Goal: Task Accomplishment & Management: Manage account settings

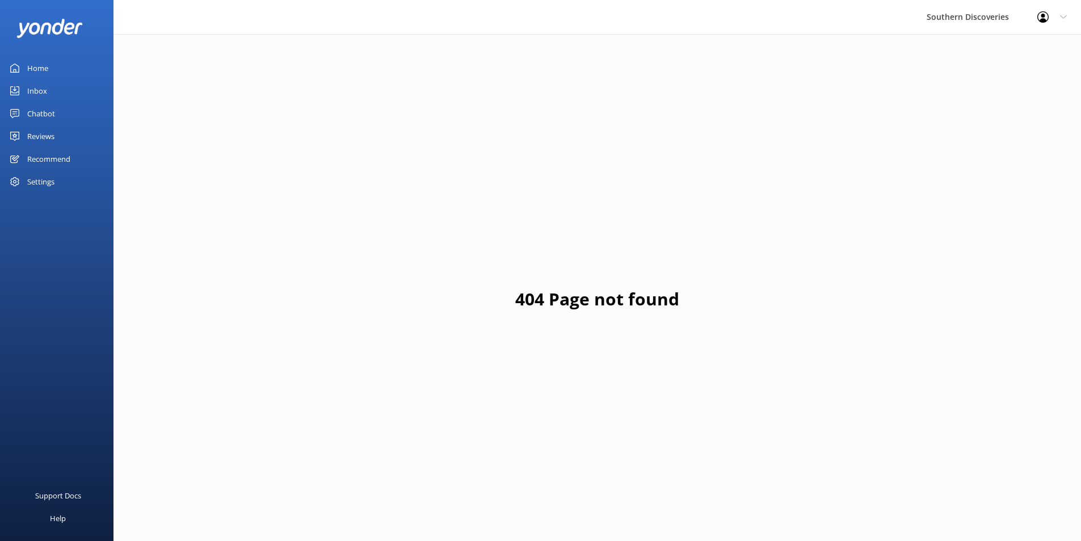
click at [41, 88] on div "Inbox" at bounding box center [37, 90] width 20 height 23
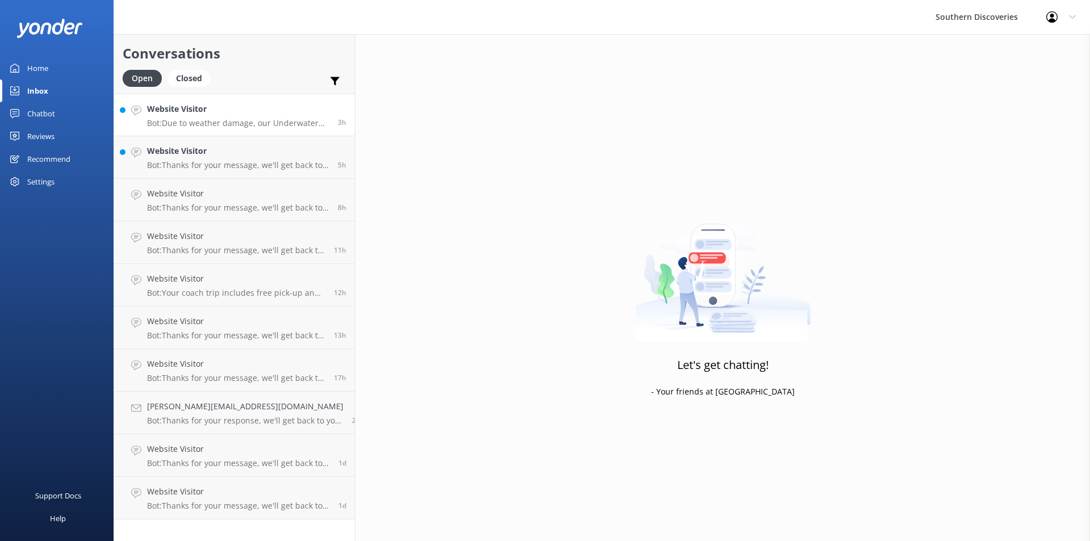
click at [219, 114] on h4 "Website Visitor" at bounding box center [238, 109] width 182 height 12
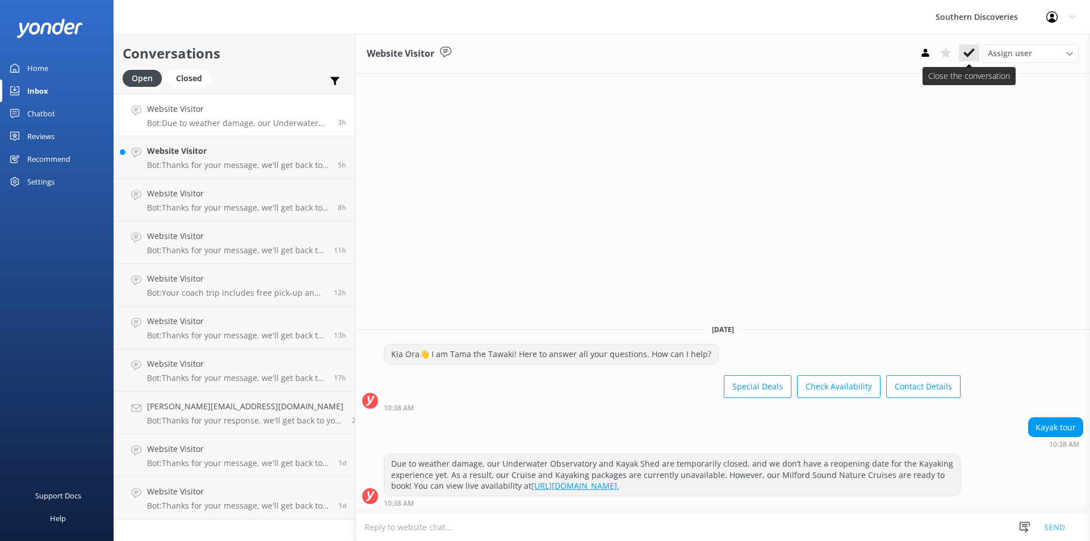
click at [968, 49] on icon at bounding box center [968, 52] width 11 height 11
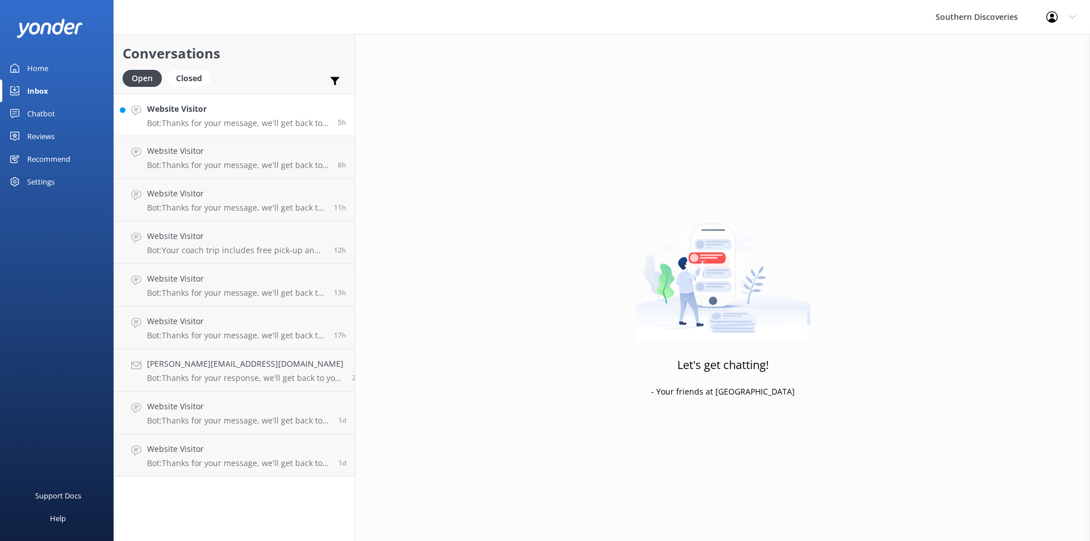
click at [203, 130] on link "Website Visitor Bot: Thanks for your message, we'll get back to you as soon as …" at bounding box center [234, 115] width 241 height 43
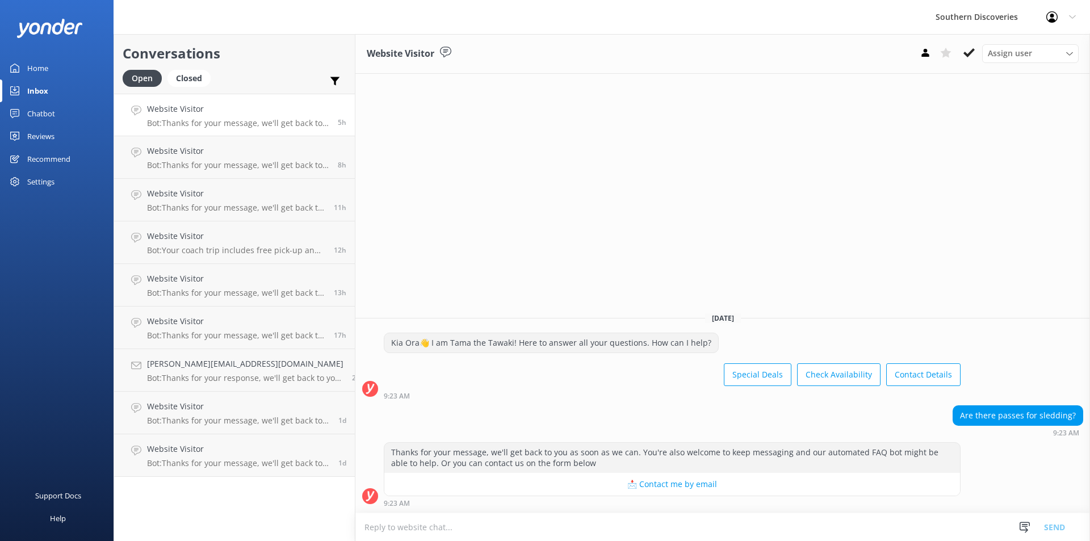
click at [498, 169] on div "Website Visitor Assign user [PERSON_NAME] [PERSON_NAME] [PERSON_NAME] [PERSON_N…" at bounding box center [722, 287] width 735 height 507
click at [214, 165] on p "Bot: Thanks for your message, we'll get back to you as soon as we can. You're a…" at bounding box center [238, 165] width 182 height 10
click at [215, 205] on p "Bot: Thanks for your message, we'll get back to you as soon as we can. You're a…" at bounding box center [236, 208] width 178 height 10
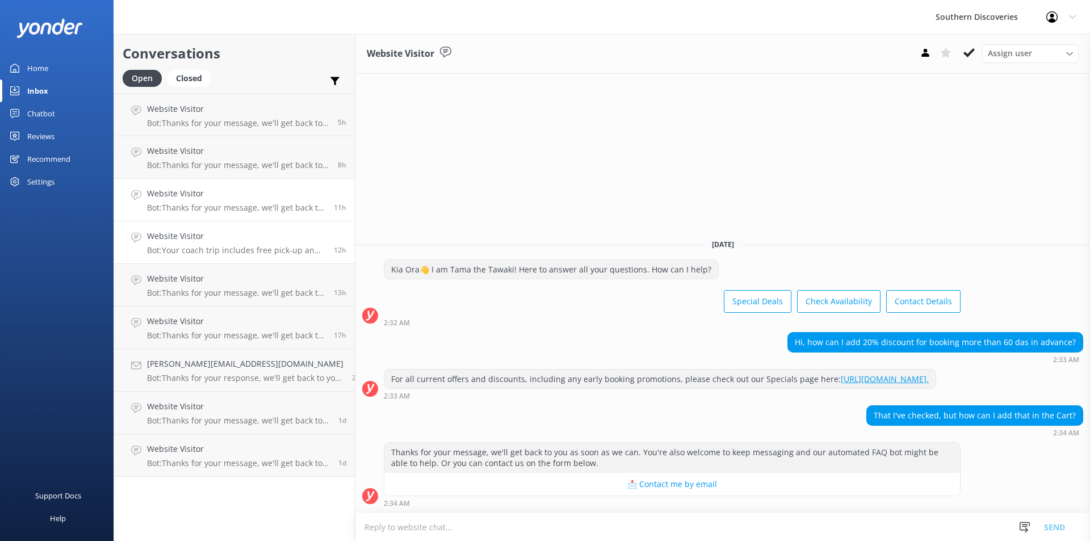
click at [237, 248] on p "Bot: Your coach trip includes free pick-up and drop-off from most accommodation…" at bounding box center [236, 250] width 178 height 10
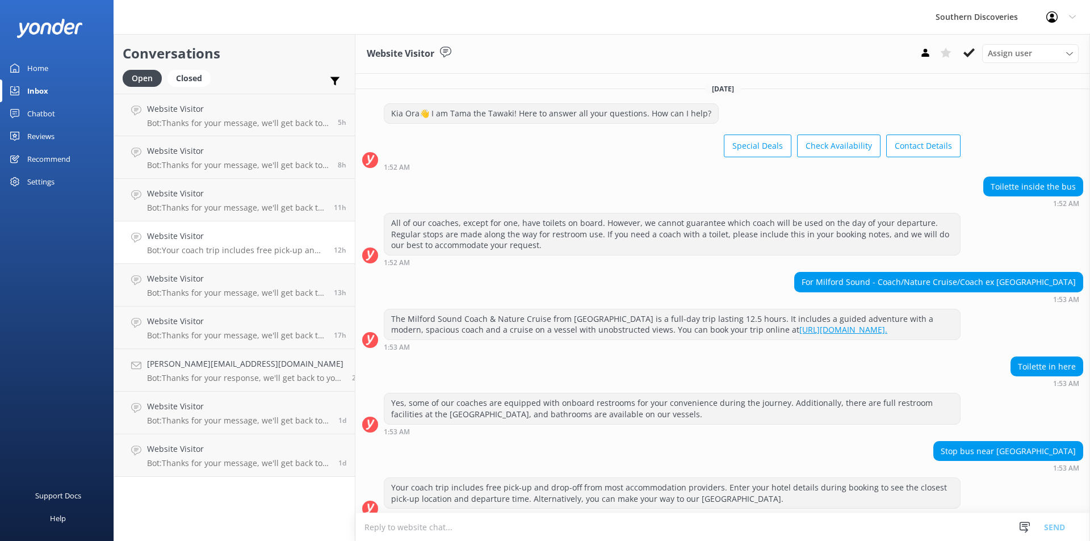
scroll to position [24, 0]
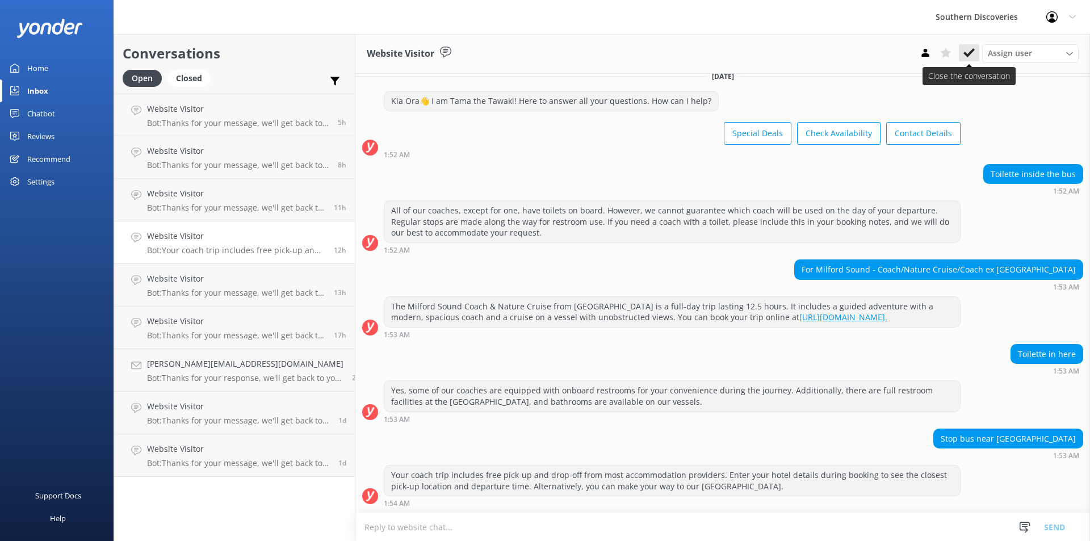
click at [974, 55] on icon at bounding box center [968, 52] width 11 height 11
